Goal: Navigation & Orientation: Find specific page/section

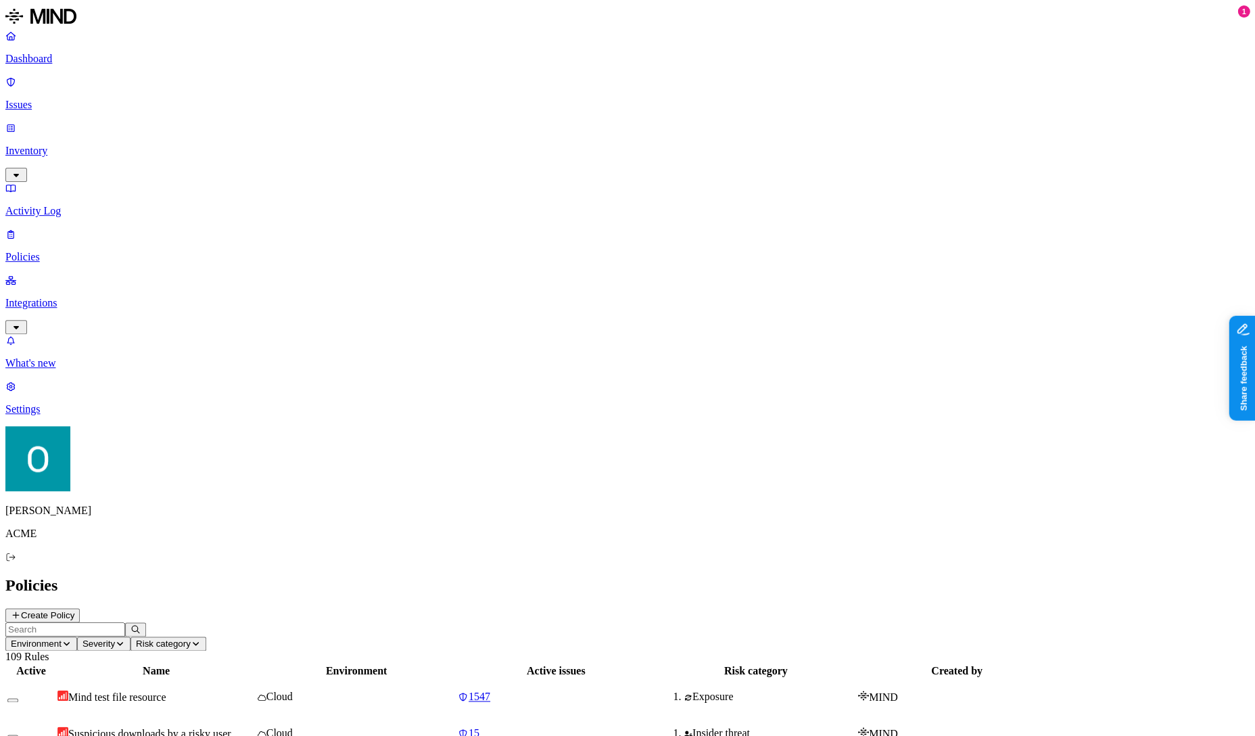
scroll to position [206, 0]
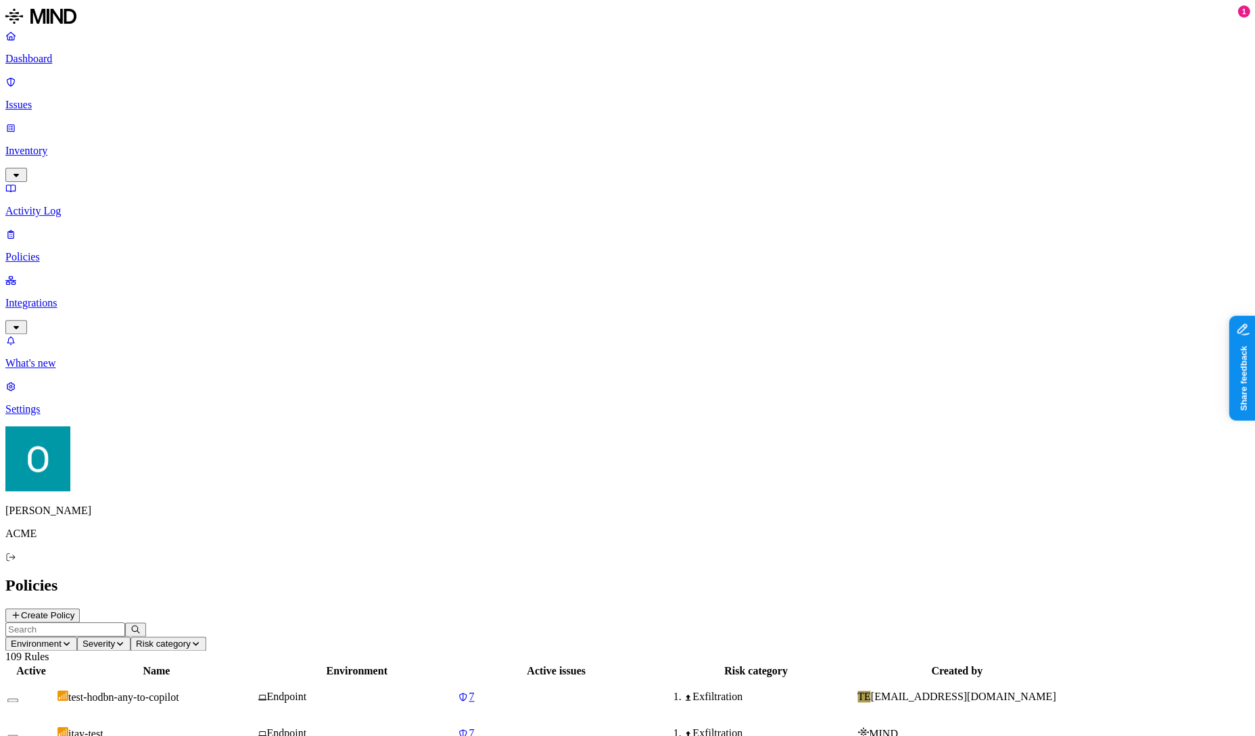
scroll to position [0, 0]
